Goal: Information Seeking & Learning: Compare options

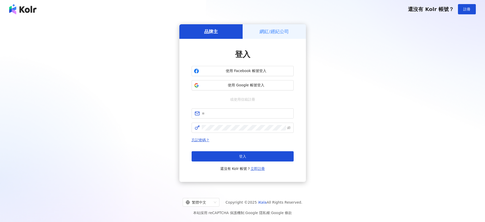
click at [83, 56] on div "品牌主 網紅/經紀公司 登入 使用 Facebook 帳號登入 使用 Google 帳號登入 或使用信箱註冊 忘記密碼？ 登入 還沒有 Kolr 帳號？ 立即…" at bounding box center [242, 102] width 473 height 161
click at [239, 109] on span at bounding box center [243, 113] width 102 height 10
type input "*"
type input "**********"
click at [234, 130] on span at bounding box center [243, 127] width 102 height 10
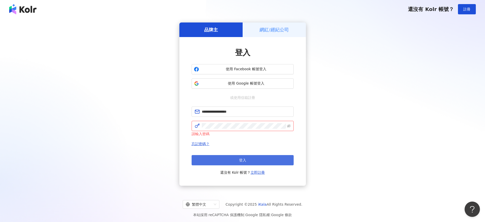
click at [234, 159] on button "登入" at bounding box center [243, 160] width 102 height 10
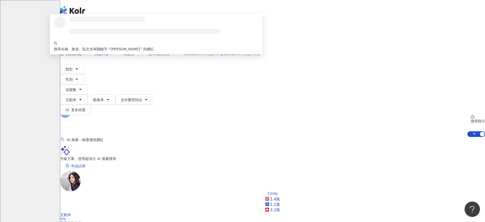
type input "******"
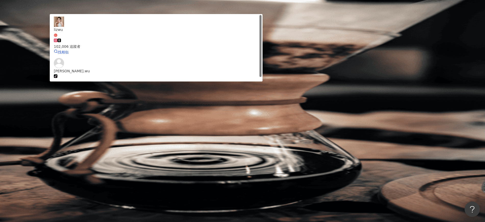
click at [259, 37] on span "lizwu" at bounding box center [156, 32] width 205 height 10
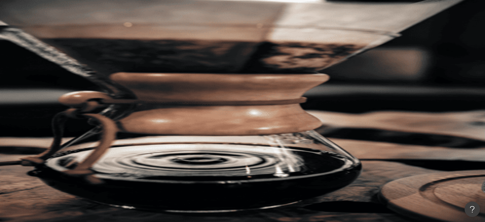
type input "*"
paste input "*********"
type input "*********"
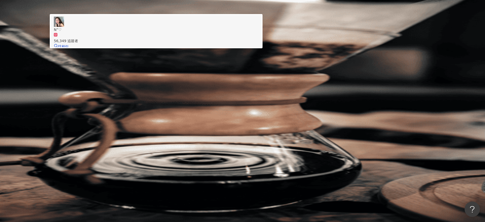
click at [219, 32] on span "N”♡" at bounding box center [156, 30] width 205 height 6
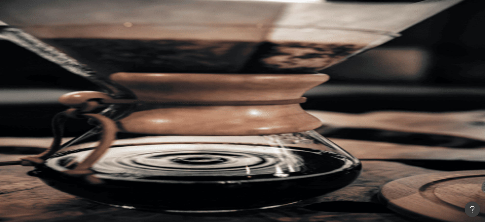
click at [134, 30] on input "search" at bounding box center [113, 25] width 41 height 10
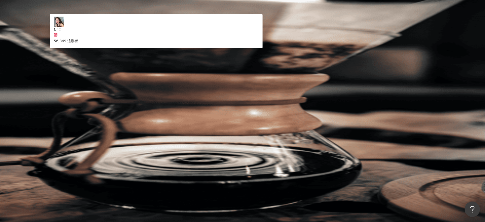
type input "***"
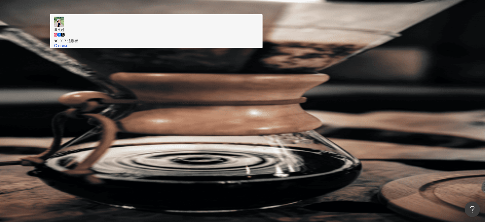
click at [259, 32] on span "陳文越" at bounding box center [156, 30] width 205 height 6
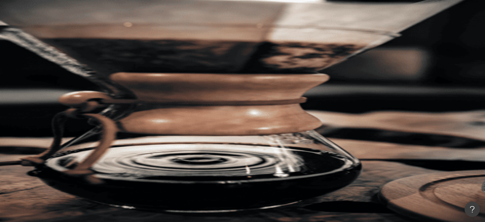
paste input "**********"
type input "**********"
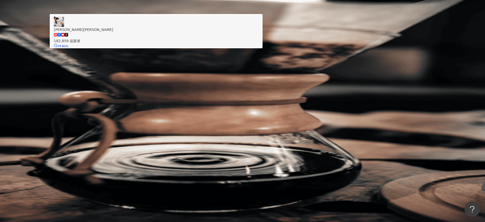
click at [257, 32] on span "[PERSON_NAME][PERSON_NAME]" at bounding box center [156, 30] width 205 height 6
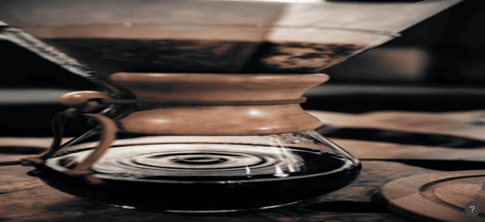
paste input "***"
type input "***"
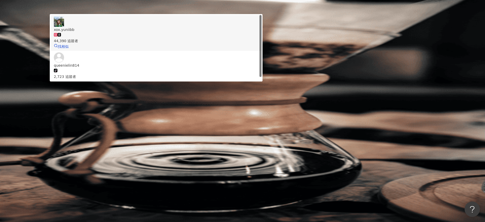
click at [187, 44] on div "44,390 追蹤者" at bounding box center [156, 37] width 205 height 11
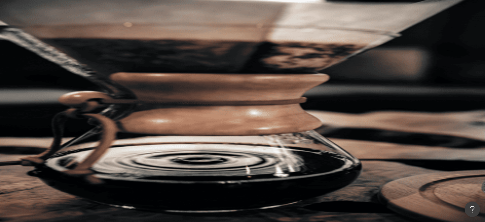
paste input "**********"
type input "**********"
click at [327, 43] on div "**********" at bounding box center [272, 70] width 425 height 101
click at [134, 30] on input "**********" at bounding box center [113, 25] width 41 height 10
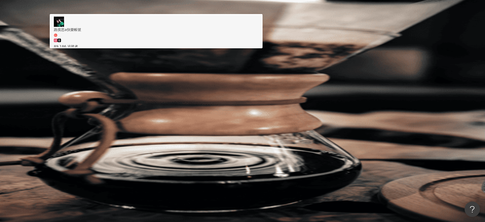
click at [259, 37] on span "路摸思a快樂帳號" at bounding box center [156, 32] width 205 height 10
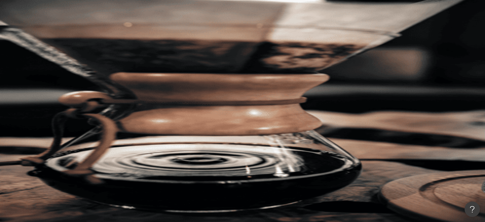
paste input "*********"
type input "*********"
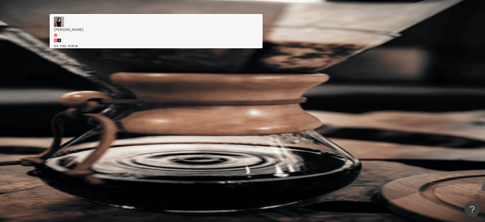
click at [259, 49] on div "69,786 追蹤者" at bounding box center [156, 43] width 205 height 11
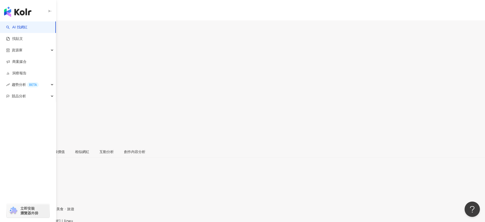
drag, startPoint x: 318, startPoint y: 40, endPoint x: 297, endPoint y: 46, distance: 22.0
click at [297, 58] on div "追蹤數 80,992 互動率 4.52% 觀看率 330%" at bounding box center [242, 82] width 485 height 49
drag, startPoint x: 308, startPoint y: 45, endPoint x: 313, endPoint y: 44, distance: 5.7
click at [308, 58] on div "追蹤數 80,992 互動率 4.52% 觀看率 330%" at bounding box center [242, 82] width 485 height 49
click at [312, 58] on div "追蹤數 80,992 互動率 4.52% 觀看率 330%" at bounding box center [242, 82] width 485 height 49
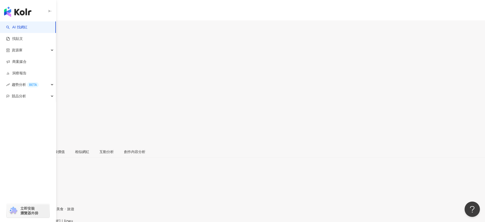
click at [315, 58] on div "追蹤數 80,992" at bounding box center [242, 66] width 485 height 16
click at [294, 58] on div "追蹤數 80,992" at bounding box center [242, 66] width 485 height 16
copy span "80,992"
drag, startPoint x: 339, startPoint y: 42, endPoint x: 323, endPoint y: 45, distance: 16.1
click at [323, 58] on div "追蹤數 80,992 互動率 4.52% 觀看率 330%" at bounding box center [242, 82] width 485 height 49
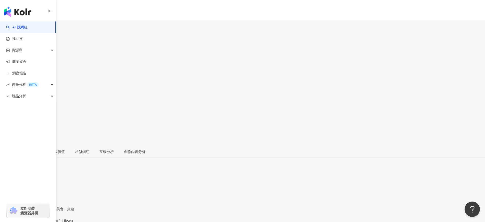
copy span "4.52%"
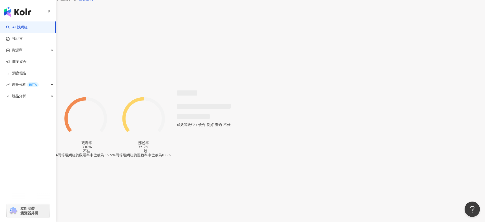
scroll to position [447, 0]
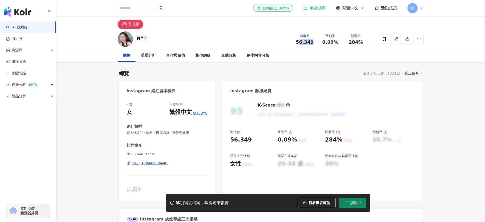
drag, startPoint x: 314, startPoint y: 46, endPoint x: 295, endPoint y: 42, distance: 18.7
click at [295, 42] on div "追蹤數 56,349 互動率 0.09% 觀看率 284%" at bounding box center [330, 38] width 77 height 15
drag, startPoint x: 338, startPoint y: 43, endPoint x: 321, endPoint y: 43, distance: 17.6
click at [321, 43] on div "互動率 0.09%" at bounding box center [331, 38] width 26 height 11
copy span "0.09%"
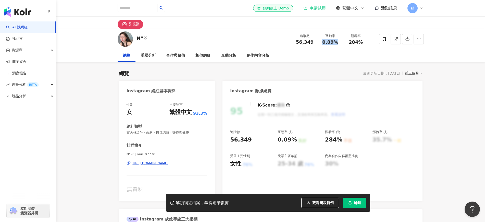
click at [291, 111] on div "K-Score : 優良 近期一到三個月積極發文，且漲粉率與互動率高。 查看說明" at bounding box center [299, 110] width 93 height 17
click at [327, 204] on span "觀看圖表範例" at bounding box center [322, 203] width 21 height 4
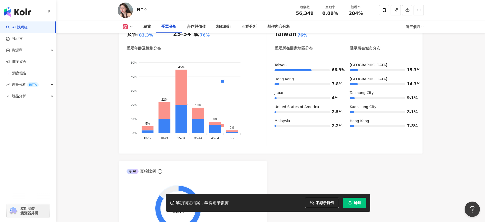
scroll to position [447, 0]
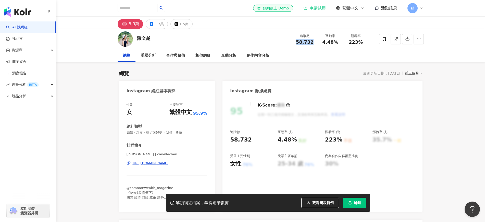
drag, startPoint x: 313, startPoint y: 41, endPoint x: 292, endPoint y: 48, distance: 22.7
click at [292, 48] on div "陳文越 追蹤數 58,732 互動率 4.48% 觀看率 223%" at bounding box center [270, 39] width 327 height 20
copy span "58,732"
drag, startPoint x: 338, startPoint y: 43, endPoint x: 323, endPoint y: 45, distance: 15.9
click at [323, 45] on div "追蹤數 58,732 互動率 4.48% 觀看率 223%" at bounding box center [330, 38] width 77 height 15
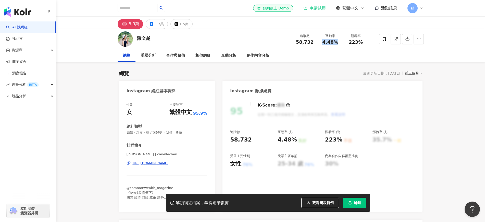
copy span "4.48%"
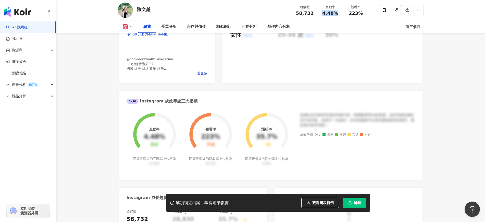
scroll to position [159, 0]
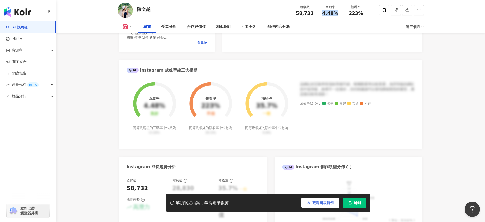
click at [318, 201] on span "觀看圖表範例" at bounding box center [322, 203] width 21 height 4
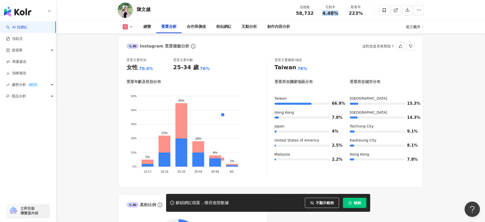
scroll to position [447, 0]
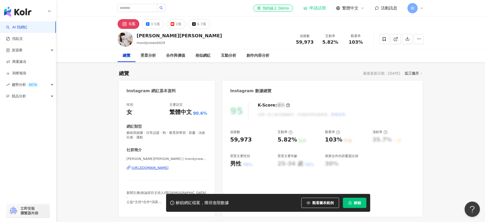
click at [297, 43] on div "追蹤數 59,973 互動率 5.82% 觀看率 103%" at bounding box center [330, 38] width 77 height 15
click at [328, 50] on div "總覽 受眾分析 合作與價值 相似網紅 互動分析 創作內容分析" at bounding box center [271, 55] width 306 height 13
drag, startPoint x: 296, startPoint y: 43, endPoint x: 288, endPoint y: 43, distance: 7.4
click at [288, 43] on div "[PERSON_NAME][PERSON_NAME] mandynews0429 追蹤數 59,973 互動率 5.82% 觀看率 103%" at bounding box center [270, 39] width 327 height 20
copy span "59,973"
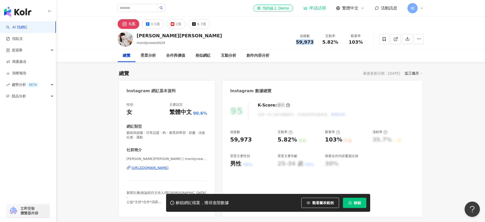
click at [325, 43] on span "5.82%" at bounding box center [330, 42] width 16 height 5
click at [336, 44] on span "5.82%" at bounding box center [330, 42] width 16 height 5
drag, startPoint x: 339, startPoint y: 43, endPoint x: 322, endPoint y: 45, distance: 16.5
click at [322, 45] on div "追蹤數 59,973 互動率 5.82% 觀看率 103%" at bounding box center [330, 38] width 77 height 15
copy span "5.82%"
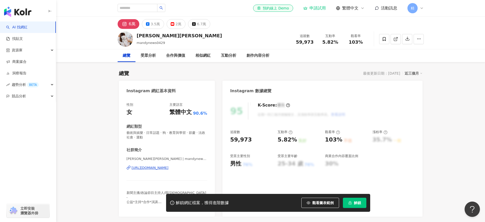
click at [336, 85] on div "Instagram 數據總覽" at bounding box center [323, 89] width 200 height 17
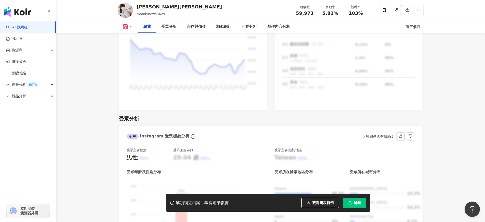
scroll to position [415, 0]
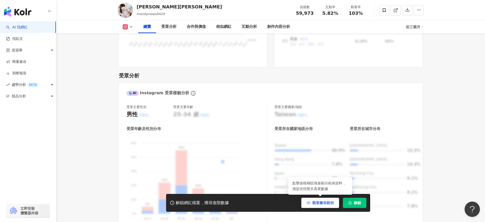
click at [327, 207] on button "觀看圖表範例" at bounding box center [320, 203] width 38 height 10
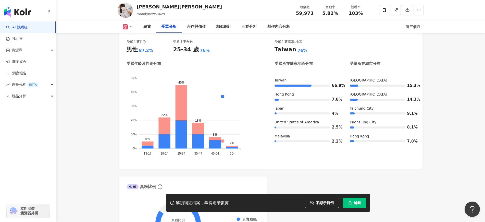
scroll to position [447, 0]
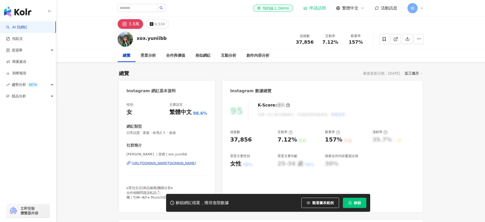
drag, startPoint x: 317, startPoint y: 46, endPoint x: 297, endPoint y: 47, distance: 19.7
click at [297, 47] on div "xox.yuniibb 追蹤數 37,856 互動率 7.12% 觀看率 157%" at bounding box center [270, 39] width 327 height 20
drag, startPoint x: 336, startPoint y: 44, endPoint x: 316, endPoint y: 44, distance: 20.2
click at [316, 44] on div "追蹤數 37,856 互動率 7.12% 觀看率 157%" at bounding box center [330, 38] width 77 height 15
click at [350, 48] on div "xox.yuniibb 追蹤數 37,856 互動率 7.12% 觀看率 157%" at bounding box center [270, 39] width 327 height 20
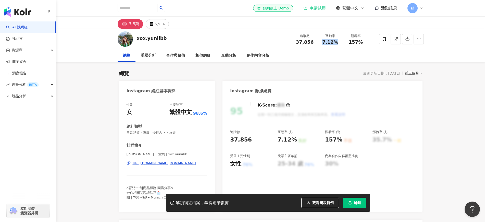
drag, startPoint x: 340, startPoint y: 44, endPoint x: 322, endPoint y: 42, distance: 17.4
click at [322, 42] on div "7.12%" at bounding box center [330, 42] width 19 height 5
copy span "7.12%"
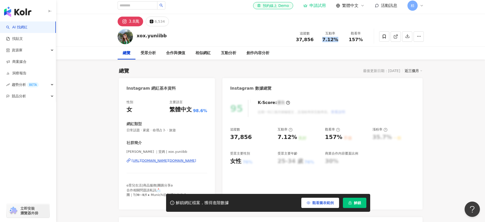
scroll to position [191, 0]
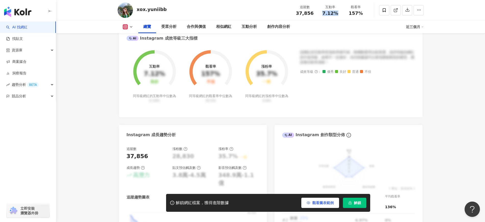
click at [325, 200] on button "觀看圖表範例" at bounding box center [320, 203] width 38 height 10
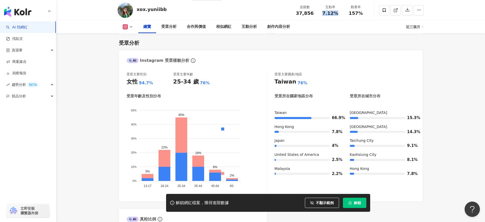
scroll to position [447, 0]
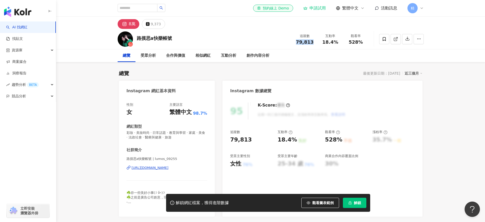
drag, startPoint x: 315, startPoint y: 42, endPoint x: 296, endPoint y: 43, distance: 19.7
click at [296, 43] on div "追蹤數 79,813" at bounding box center [305, 38] width 26 height 11
click at [322, 42] on div "18.4%" at bounding box center [330, 42] width 19 height 5
click at [330, 43] on span "18.4%" at bounding box center [330, 42] width 16 height 5
drag, startPoint x: 339, startPoint y: 44, endPoint x: 319, endPoint y: 43, distance: 19.4
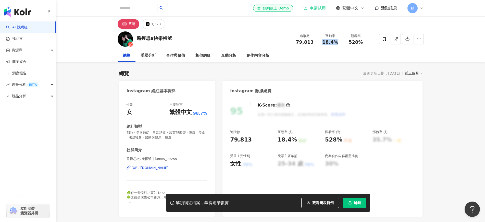
click at [319, 43] on div "互動率 18.4%" at bounding box center [331, 38] width 26 height 11
copy span "18.4%"
click at [326, 199] on button "觀看圖表範例" at bounding box center [320, 203] width 38 height 10
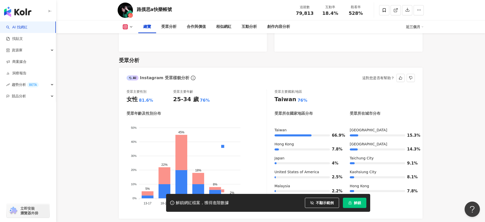
scroll to position [447, 0]
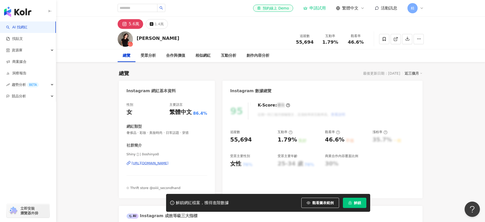
drag, startPoint x: 315, startPoint y: 45, endPoint x: 296, endPoint y: 44, distance: 18.4
click at [296, 44] on div "追蹤數 55,694 互動率 1.79% 觀看率 46.6%" at bounding box center [330, 38] width 77 height 15
copy span "55,694"
click at [333, 42] on div "1.79%" at bounding box center [330, 42] width 19 height 5
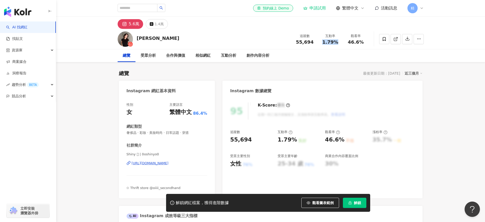
drag, startPoint x: 343, startPoint y: 43, endPoint x: 323, endPoint y: 41, distance: 19.8
click at [323, 41] on div "互動率 1.79%" at bounding box center [331, 38] width 26 height 11
copy span "1.79%"
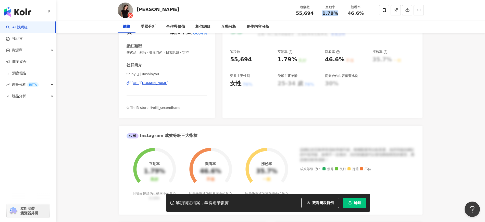
scroll to position [96, 0]
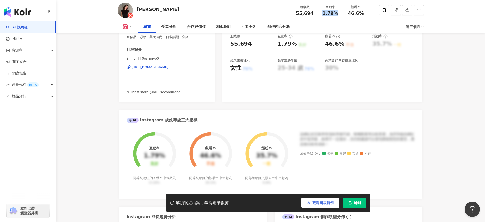
click at [312, 201] on span "觀看圖表範例" at bounding box center [322, 203] width 21 height 4
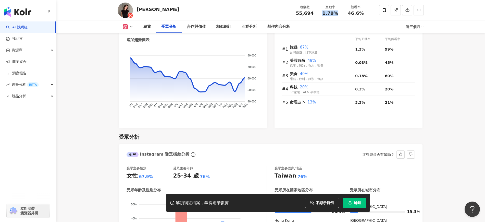
scroll to position [319, 0]
